Goal: Information Seeking & Learning: Learn about a topic

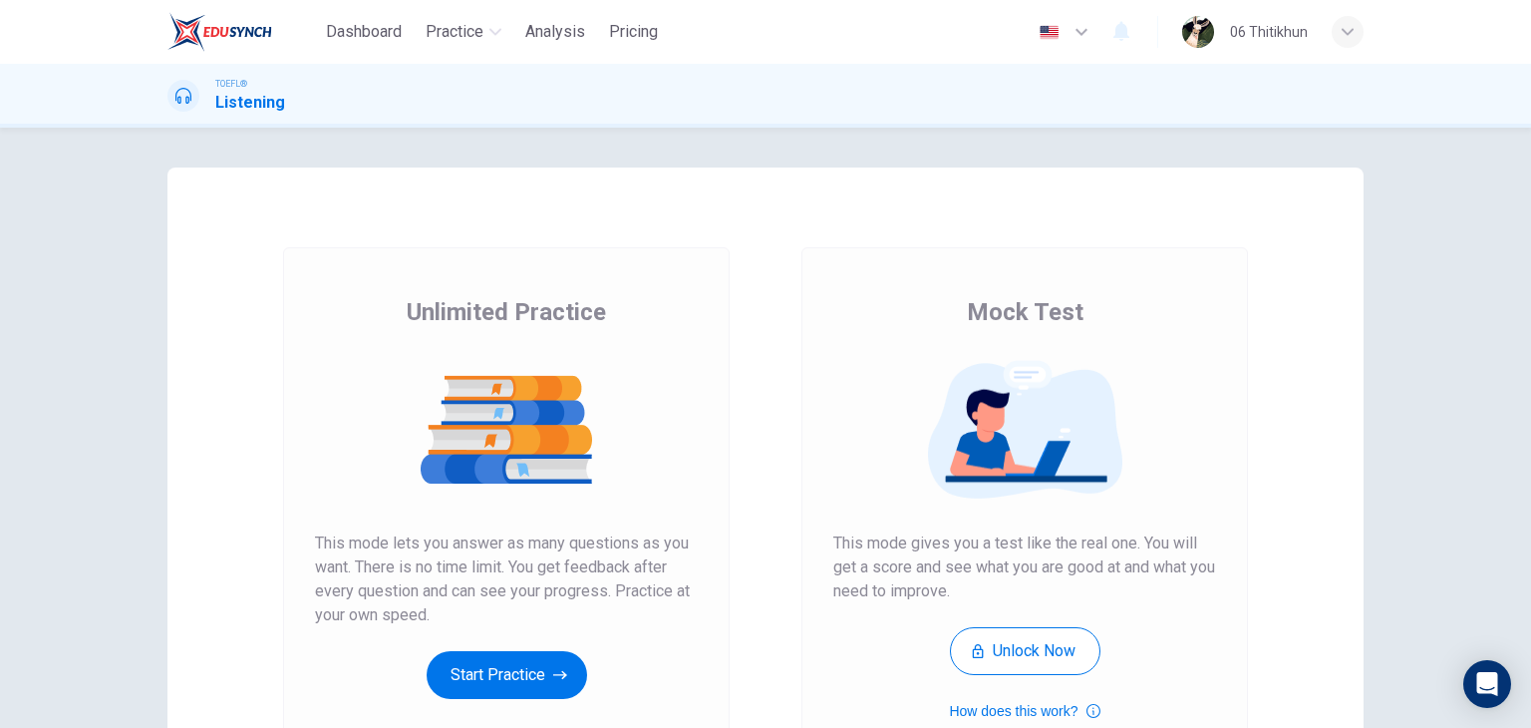
scroll to position [100, 0]
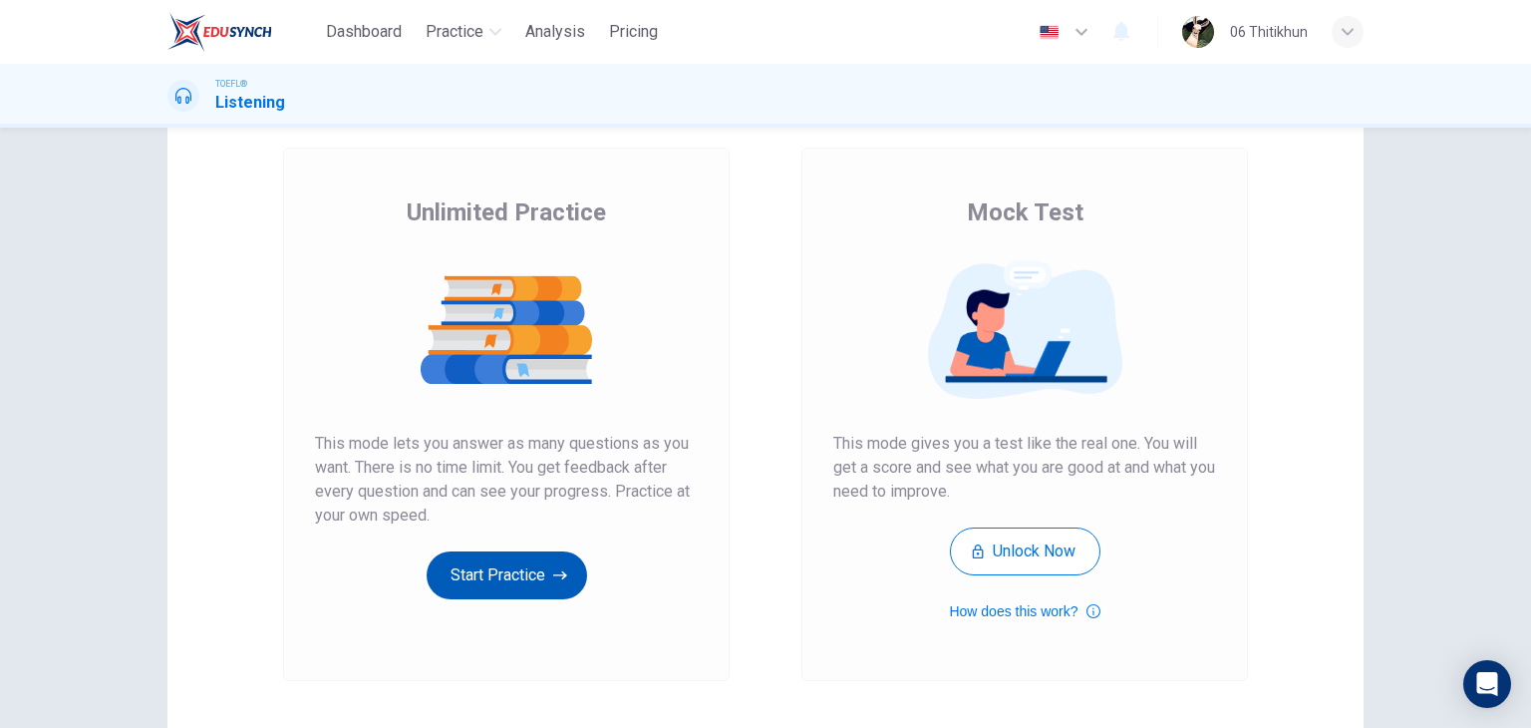
click at [481, 570] on button "Start Practice" at bounding box center [507, 575] width 160 height 48
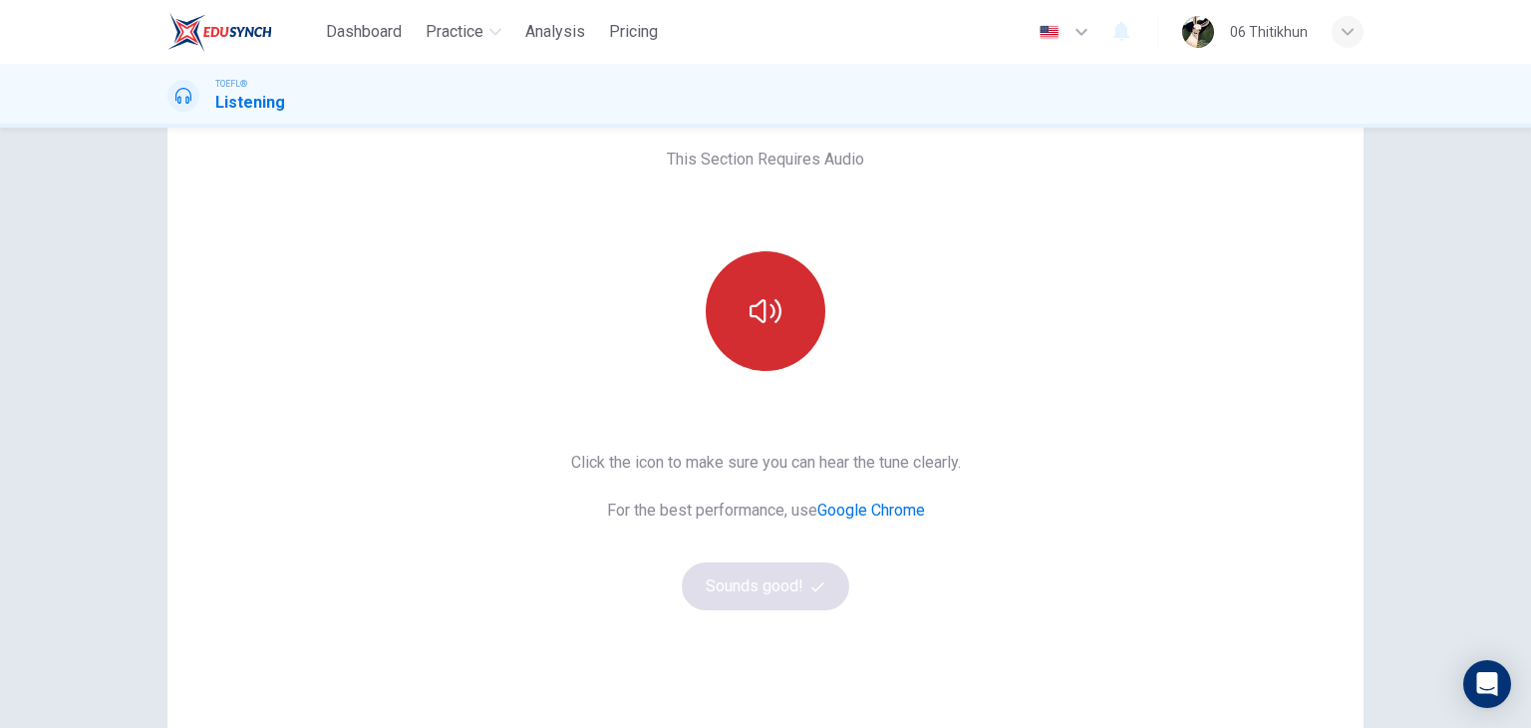
click at [766, 303] on icon "button" at bounding box center [766, 311] width 32 height 32
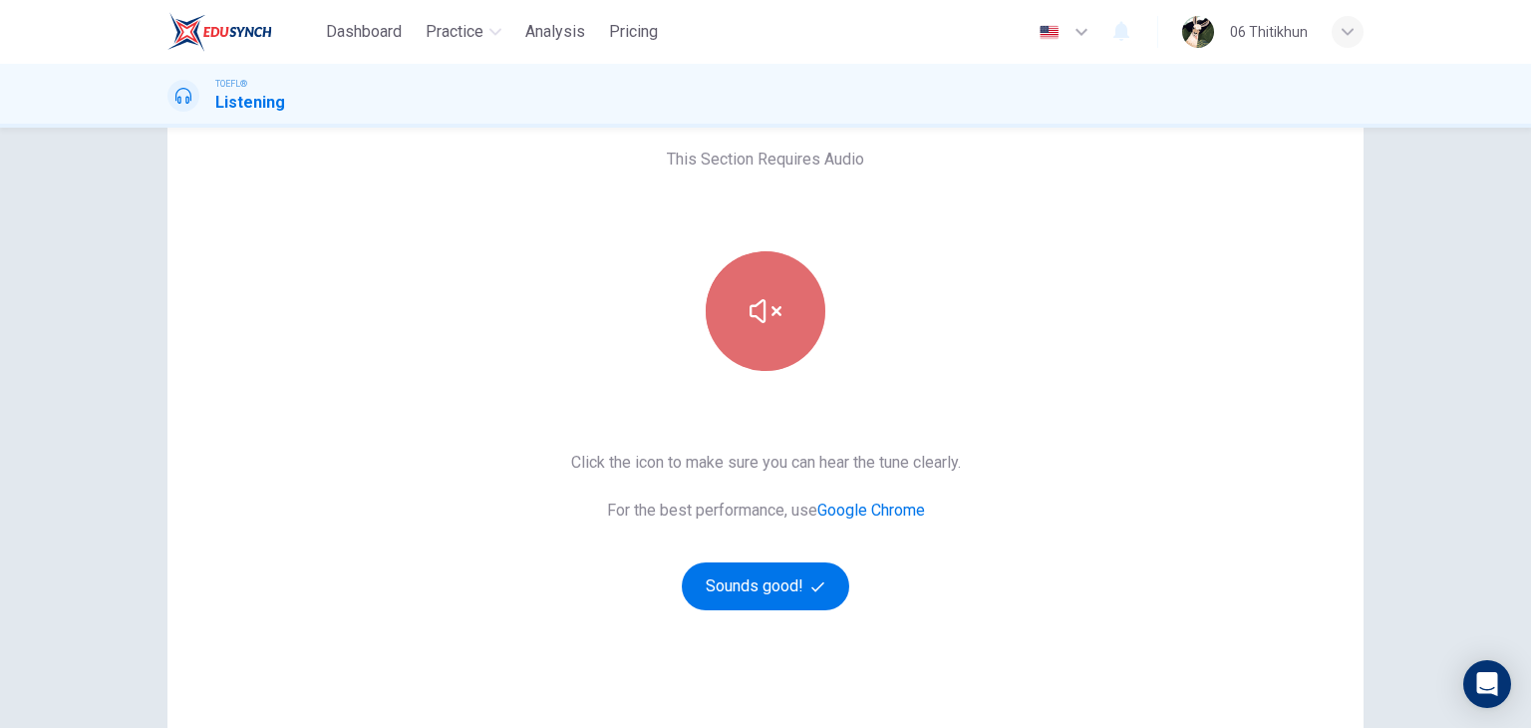
click at [750, 323] on icon "button" at bounding box center [766, 311] width 32 height 32
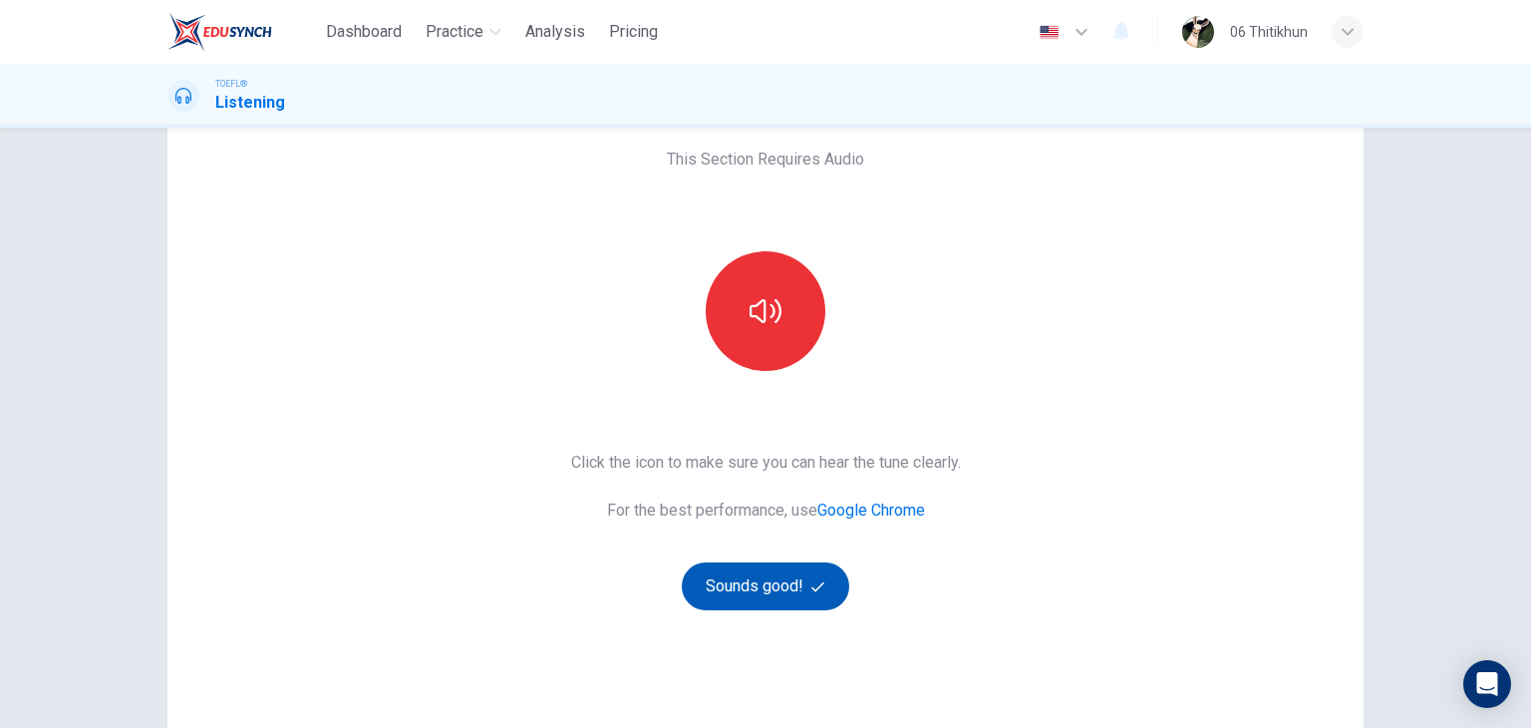
click at [799, 594] on button "Sounds good!" at bounding box center [765, 586] width 167 height 48
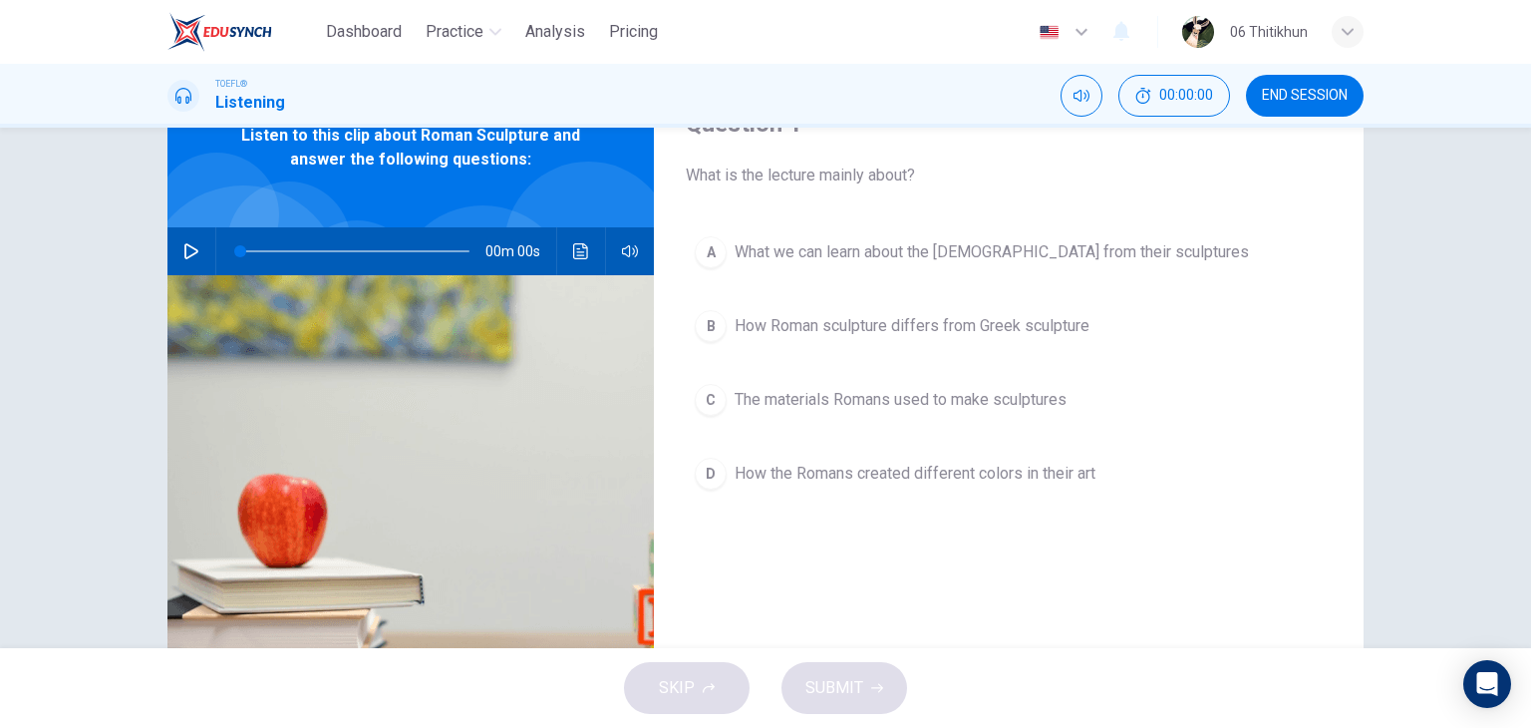
scroll to position [0, 0]
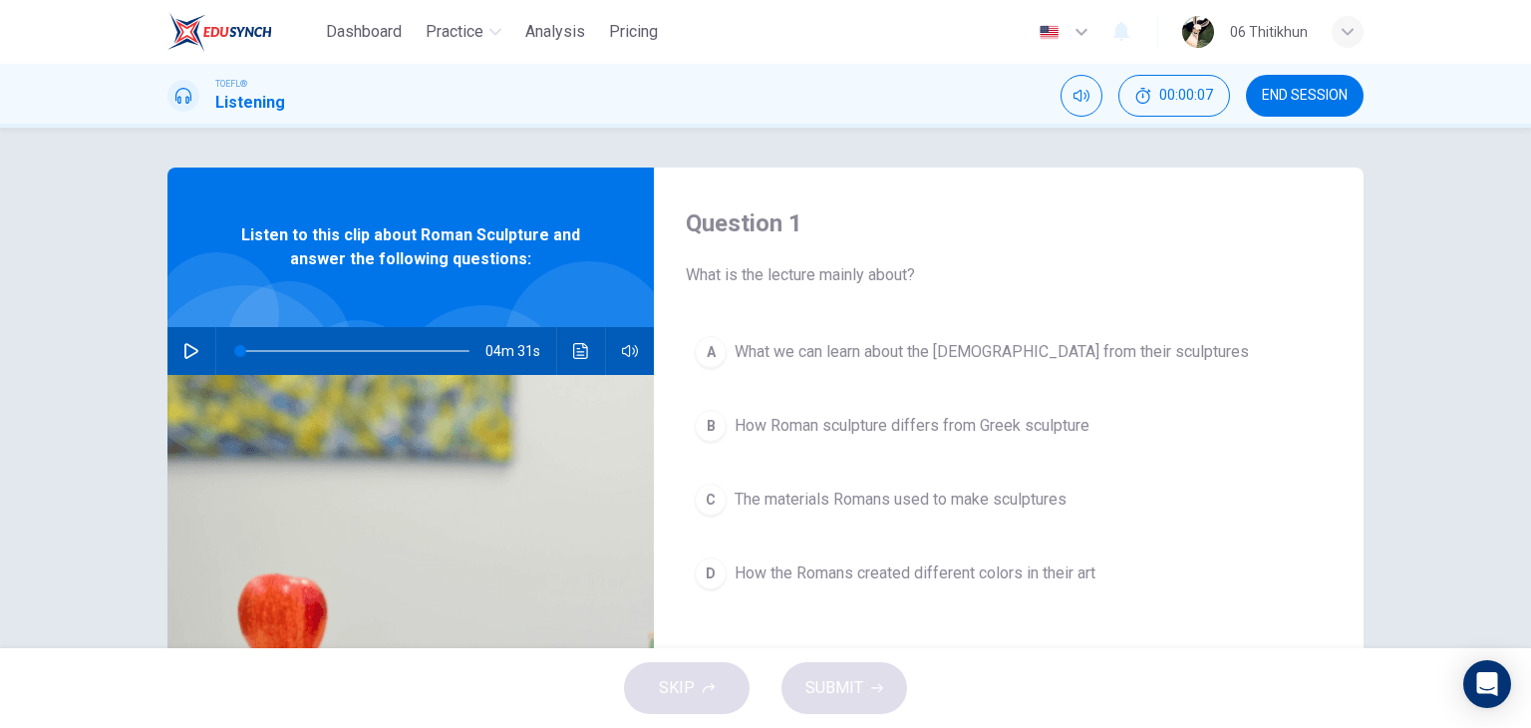
click at [190, 328] on button "button" at bounding box center [191, 351] width 32 height 48
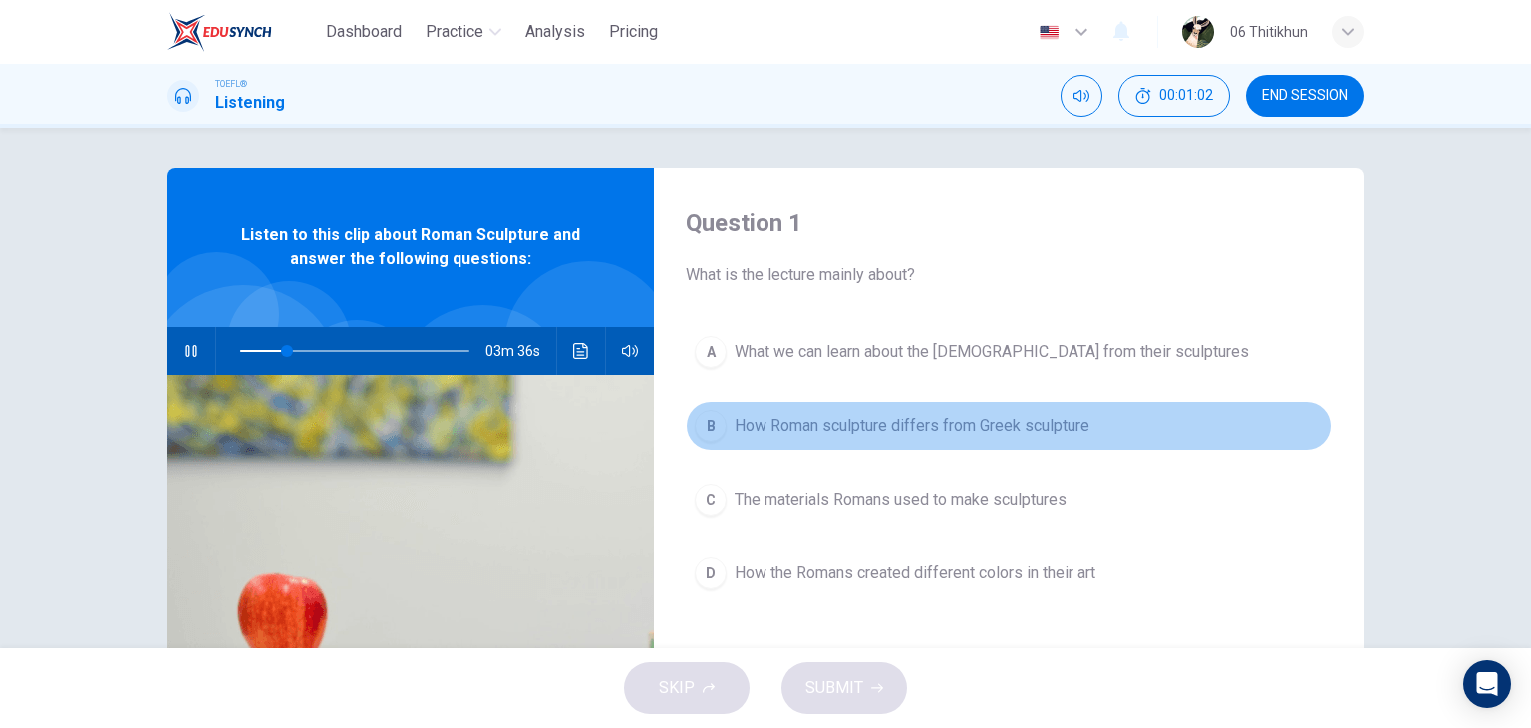
click at [746, 425] on span "How Roman sculpture differs from Greek sculpture" at bounding box center [912, 426] width 355 height 24
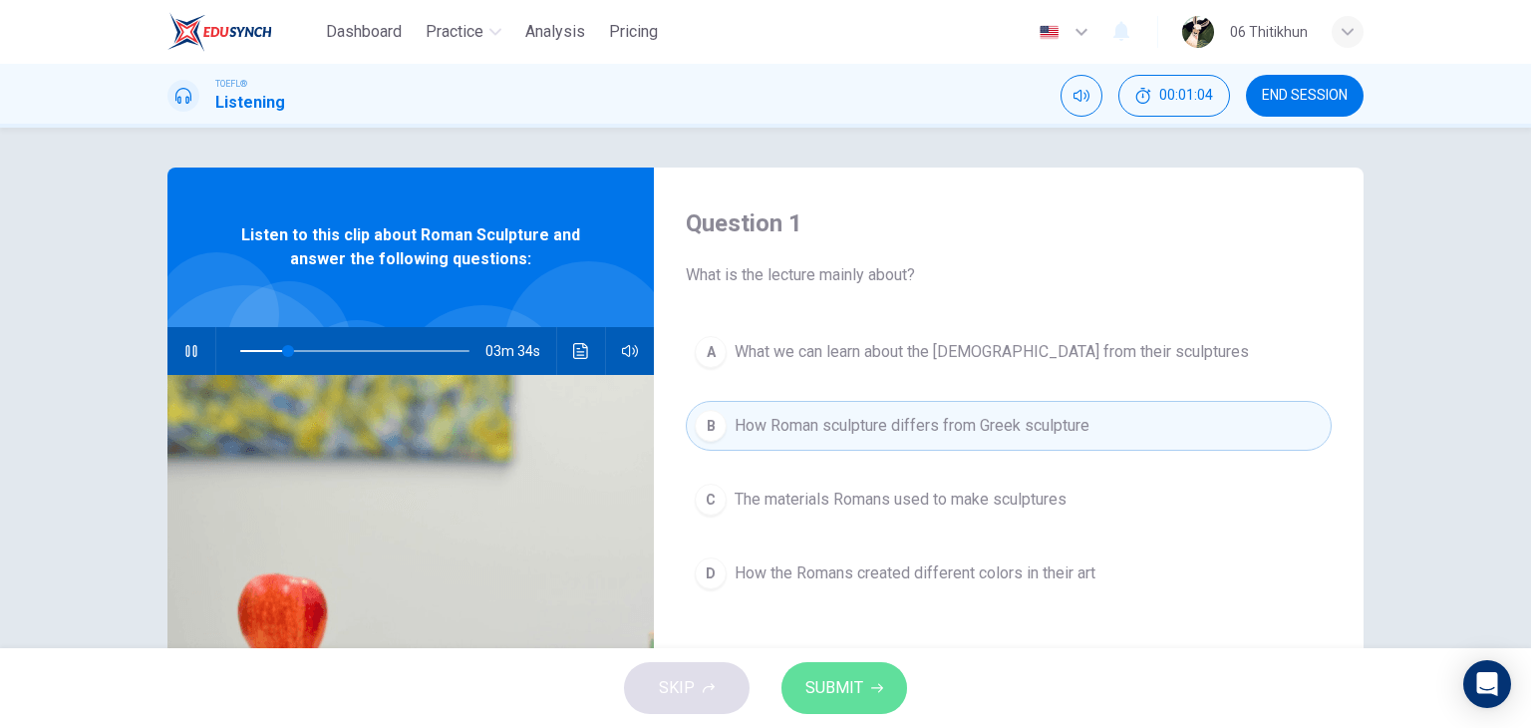
click at [853, 690] on span "SUBMIT" at bounding box center [834, 688] width 58 height 28
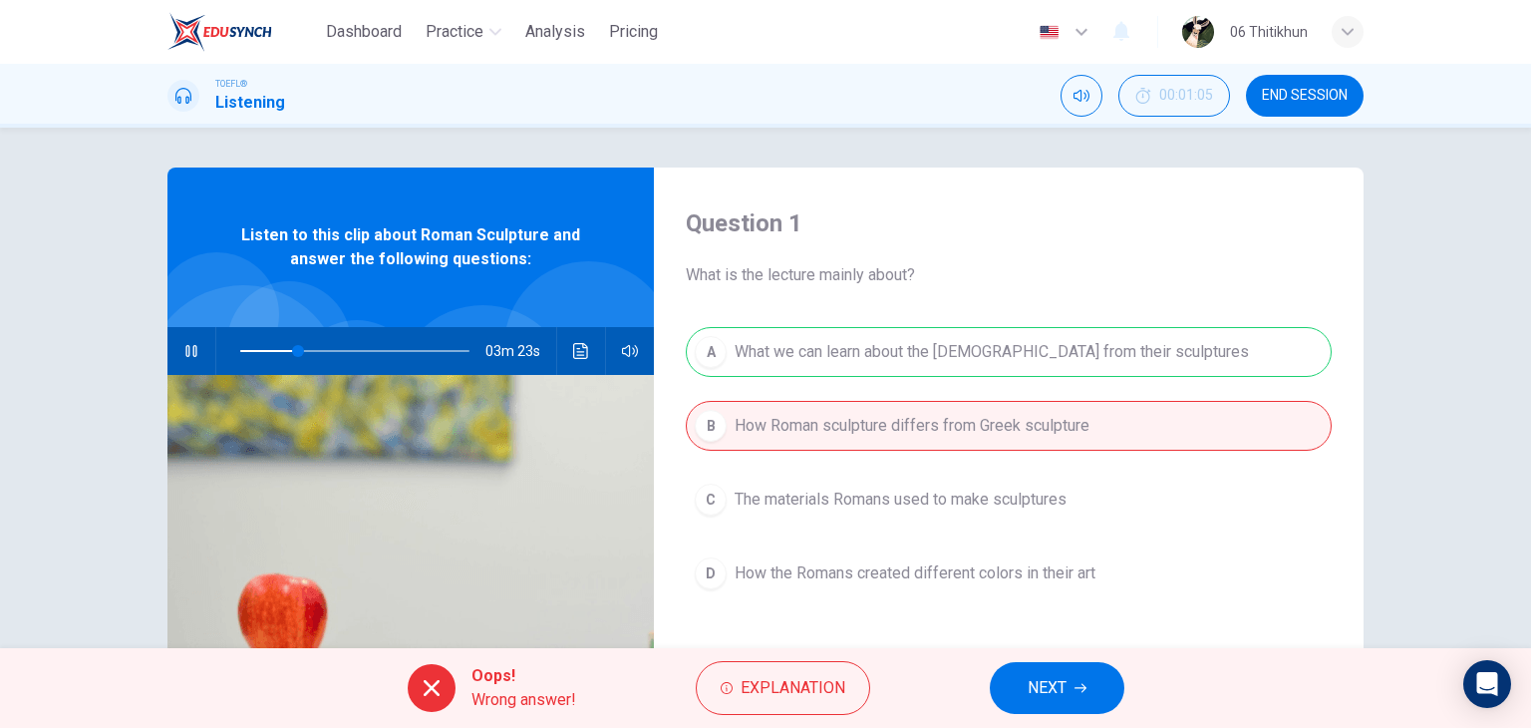
click at [456, 291] on div "Listen to this clip about Roman Sculpture and answer the following questions:" at bounding box center [410, 246] width 486 height 159
click at [201, 358] on button "button" at bounding box center [191, 351] width 32 height 48
type input "26"
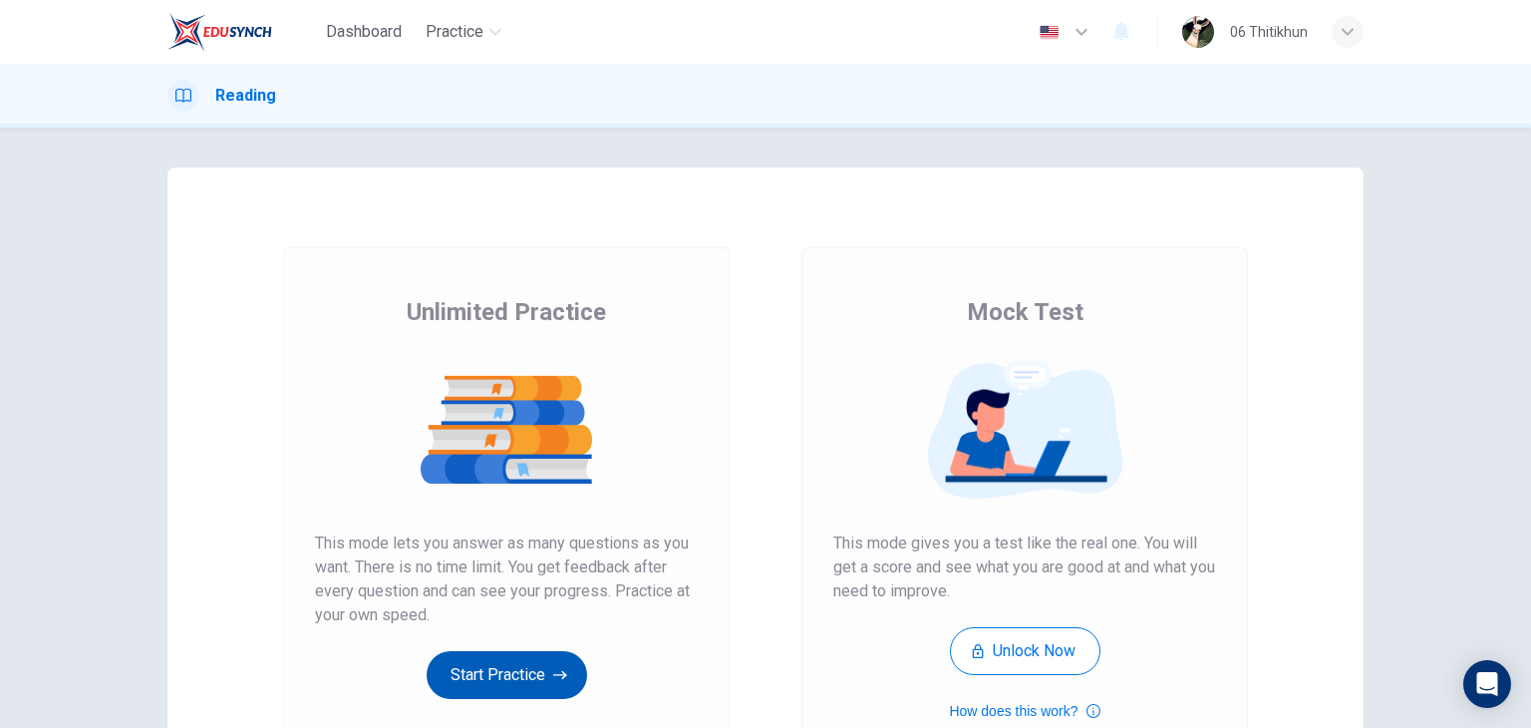
click at [512, 664] on button "Start Practice" at bounding box center [507, 675] width 160 height 48
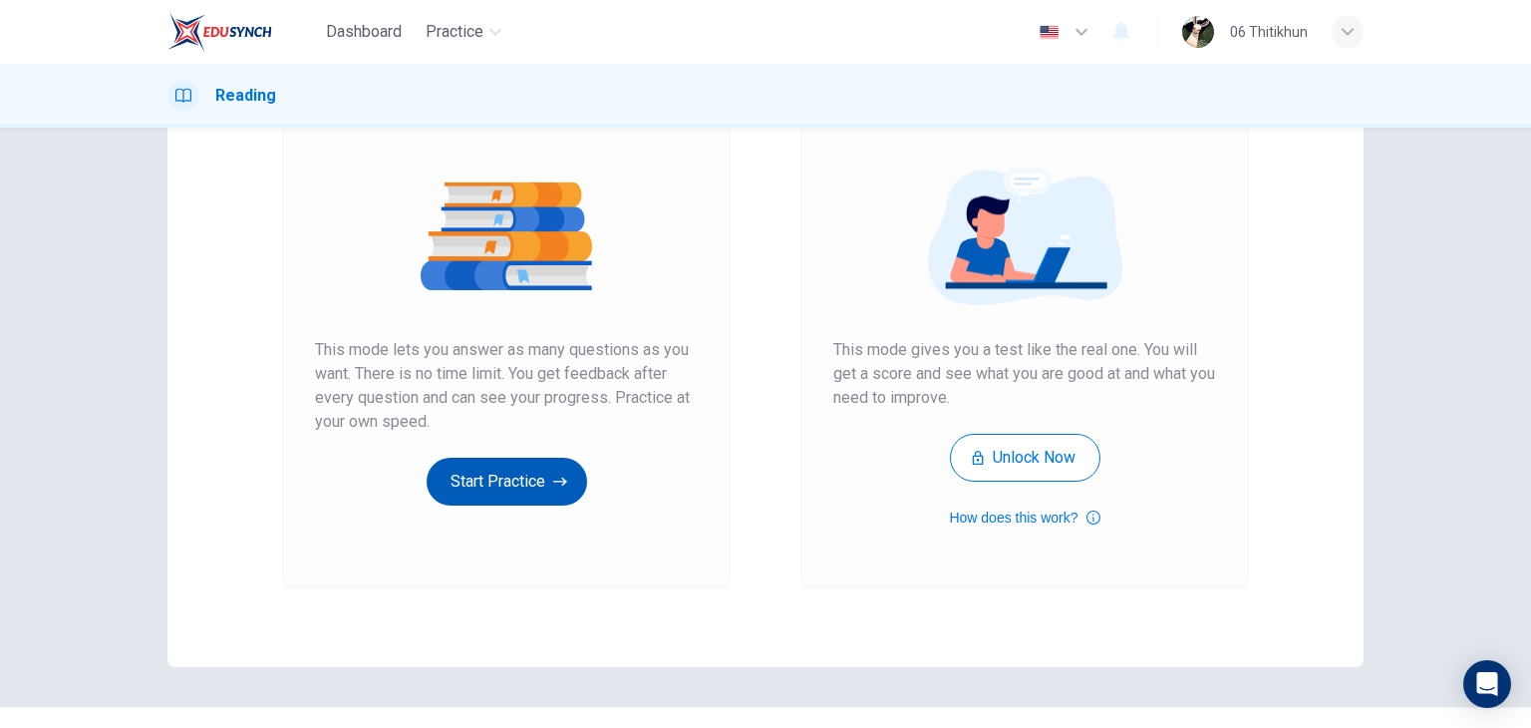
scroll to position [236, 0]
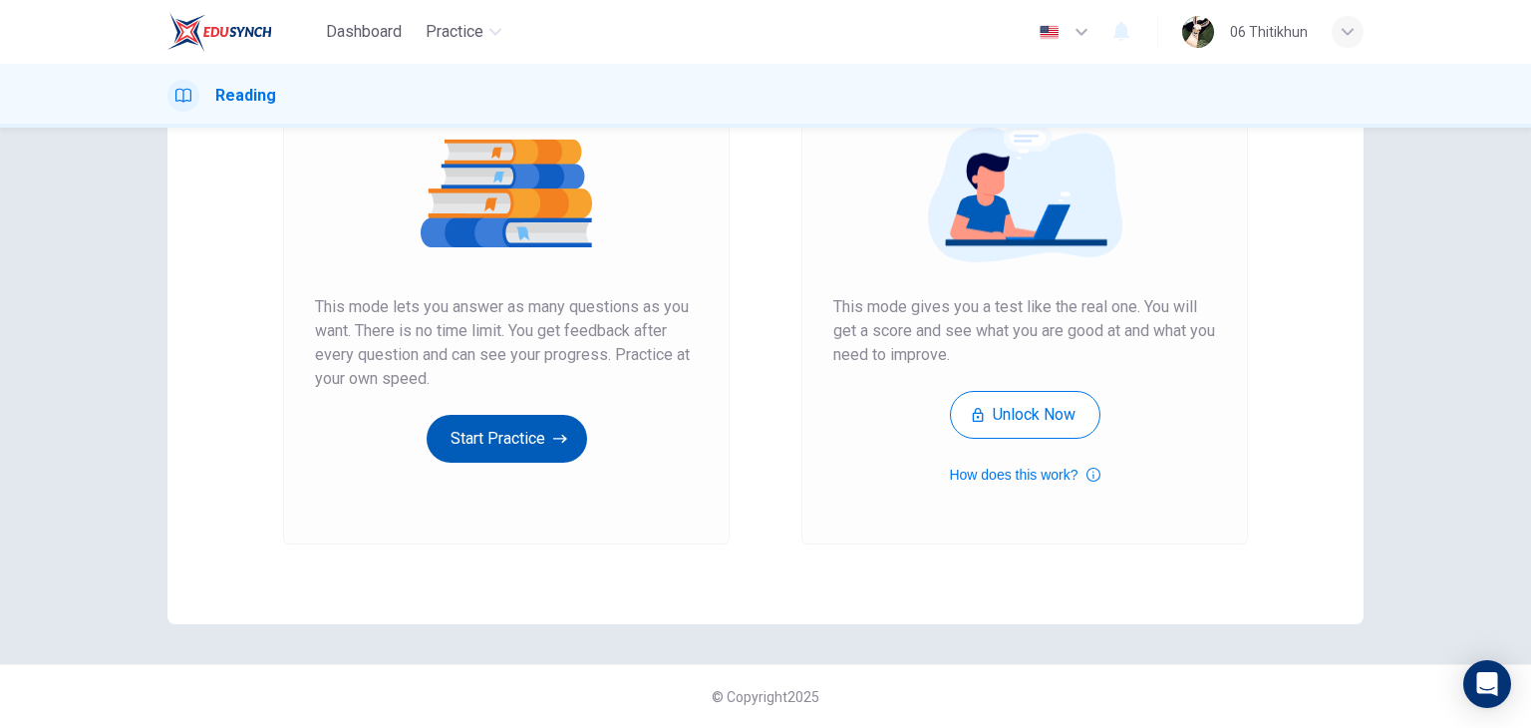
click at [515, 436] on button "Start Practice" at bounding box center [507, 439] width 160 height 48
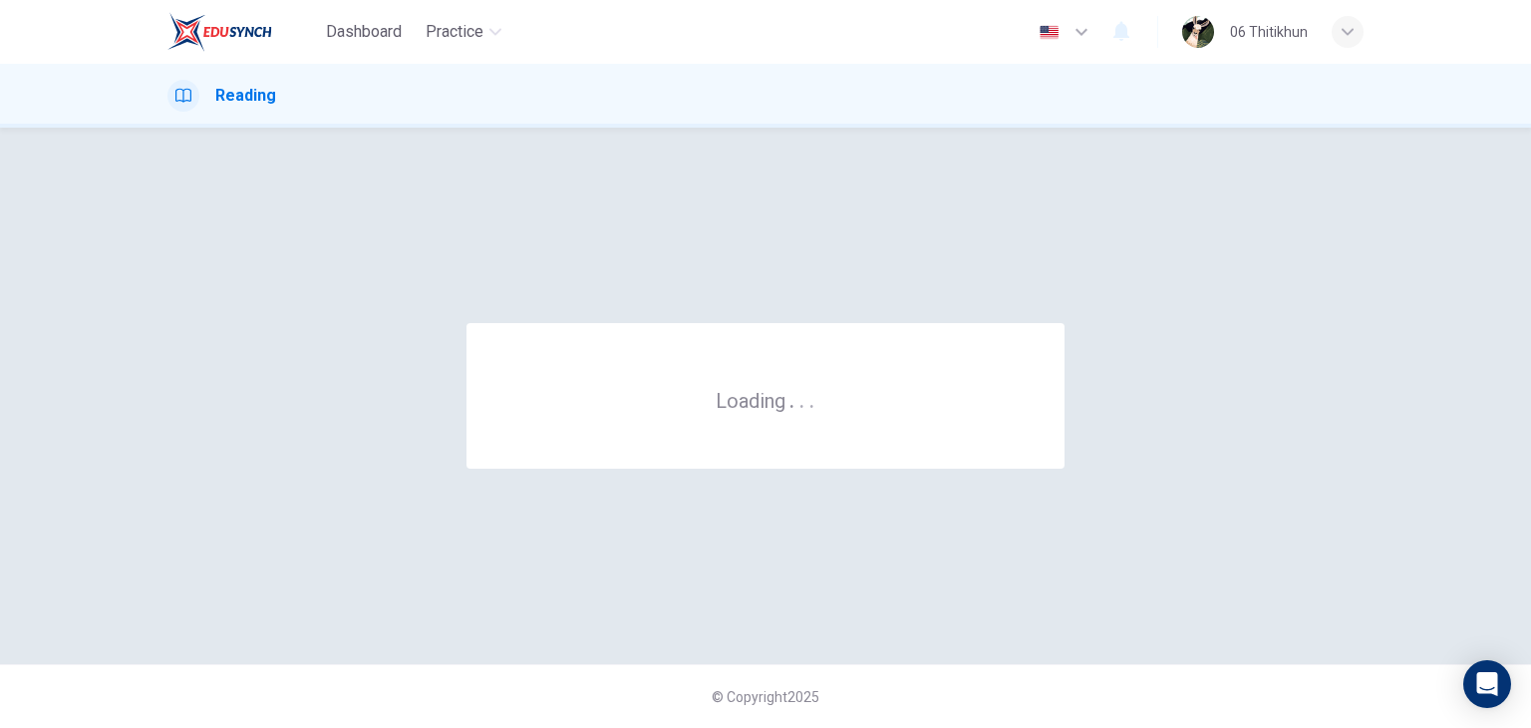
scroll to position [0, 0]
